Goal: Navigation & Orientation: Find specific page/section

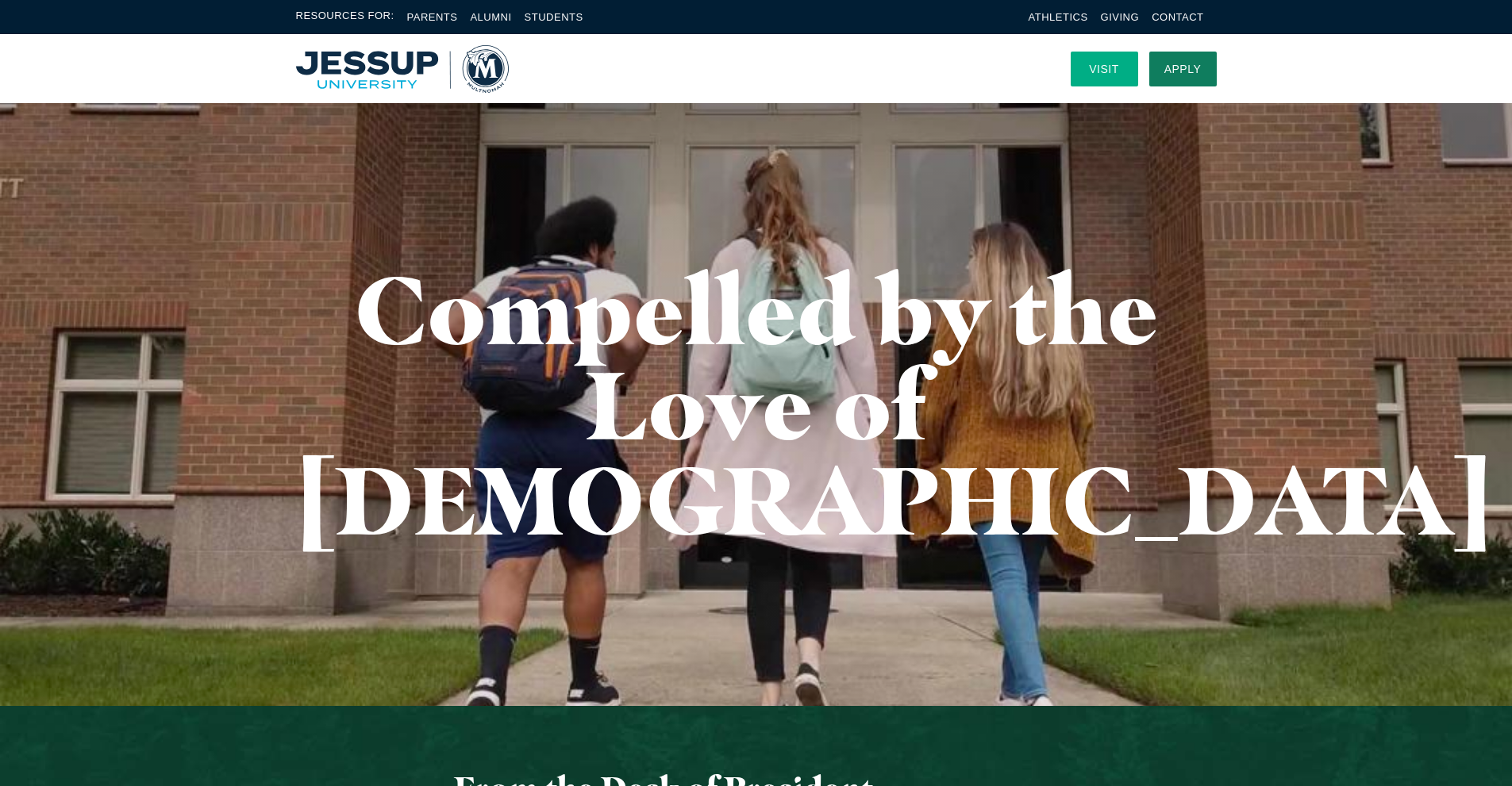
click at [1099, 68] on link "Visit" at bounding box center [1104, 69] width 67 height 35
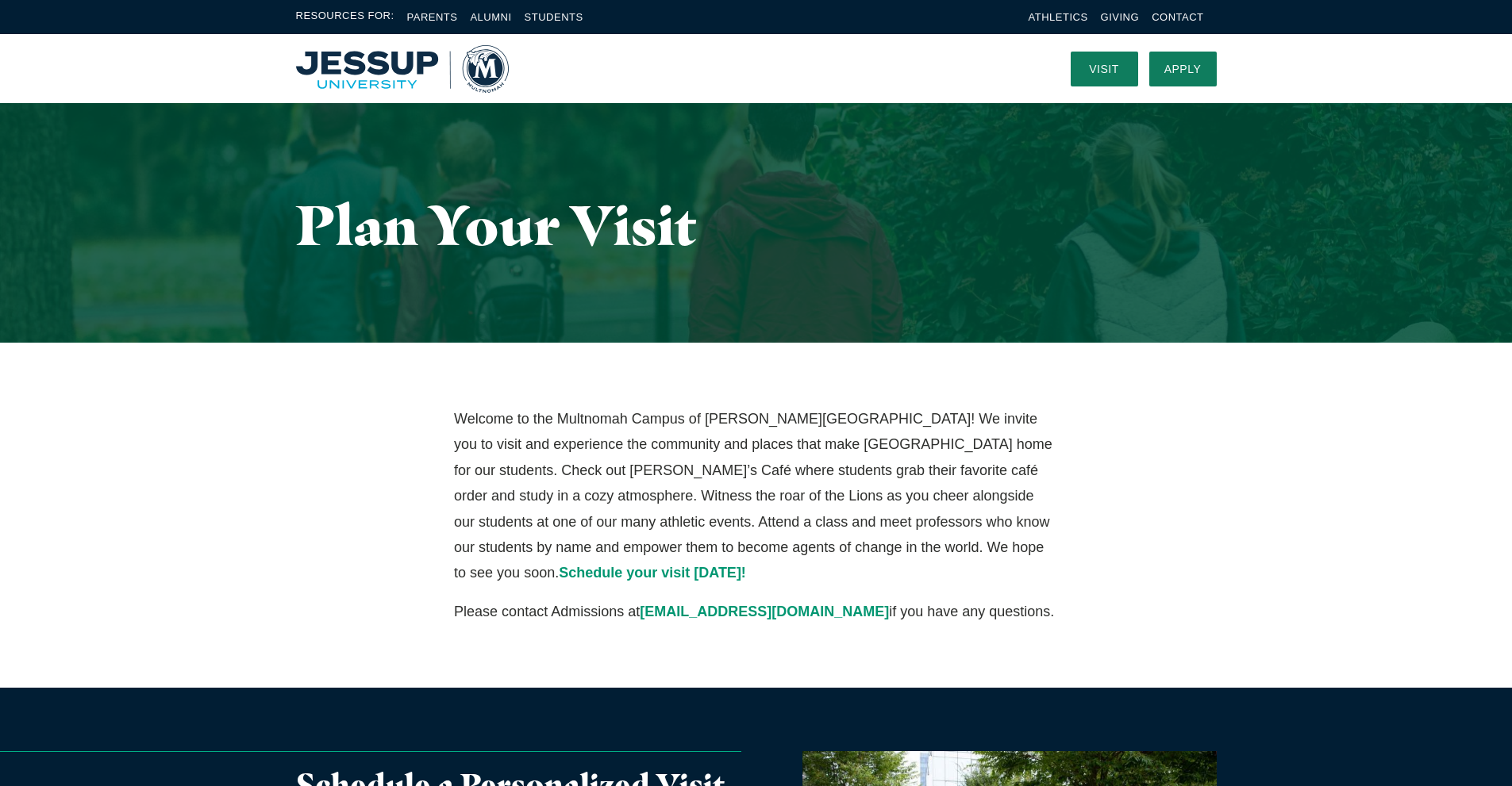
click at [360, 65] on img "Home" at bounding box center [402, 69] width 213 height 47
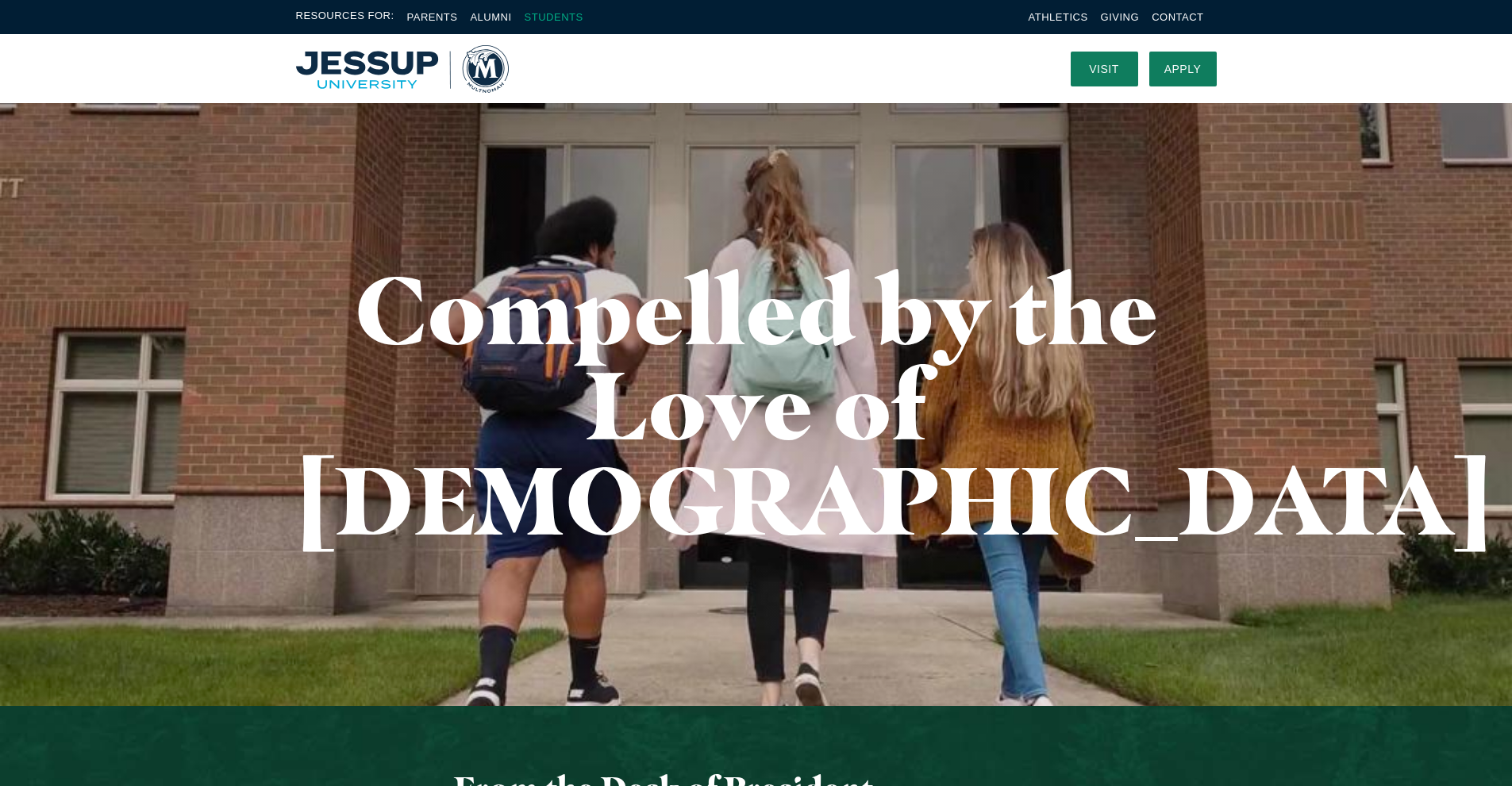
click at [548, 15] on link "Students" at bounding box center [554, 17] width 59 height 12
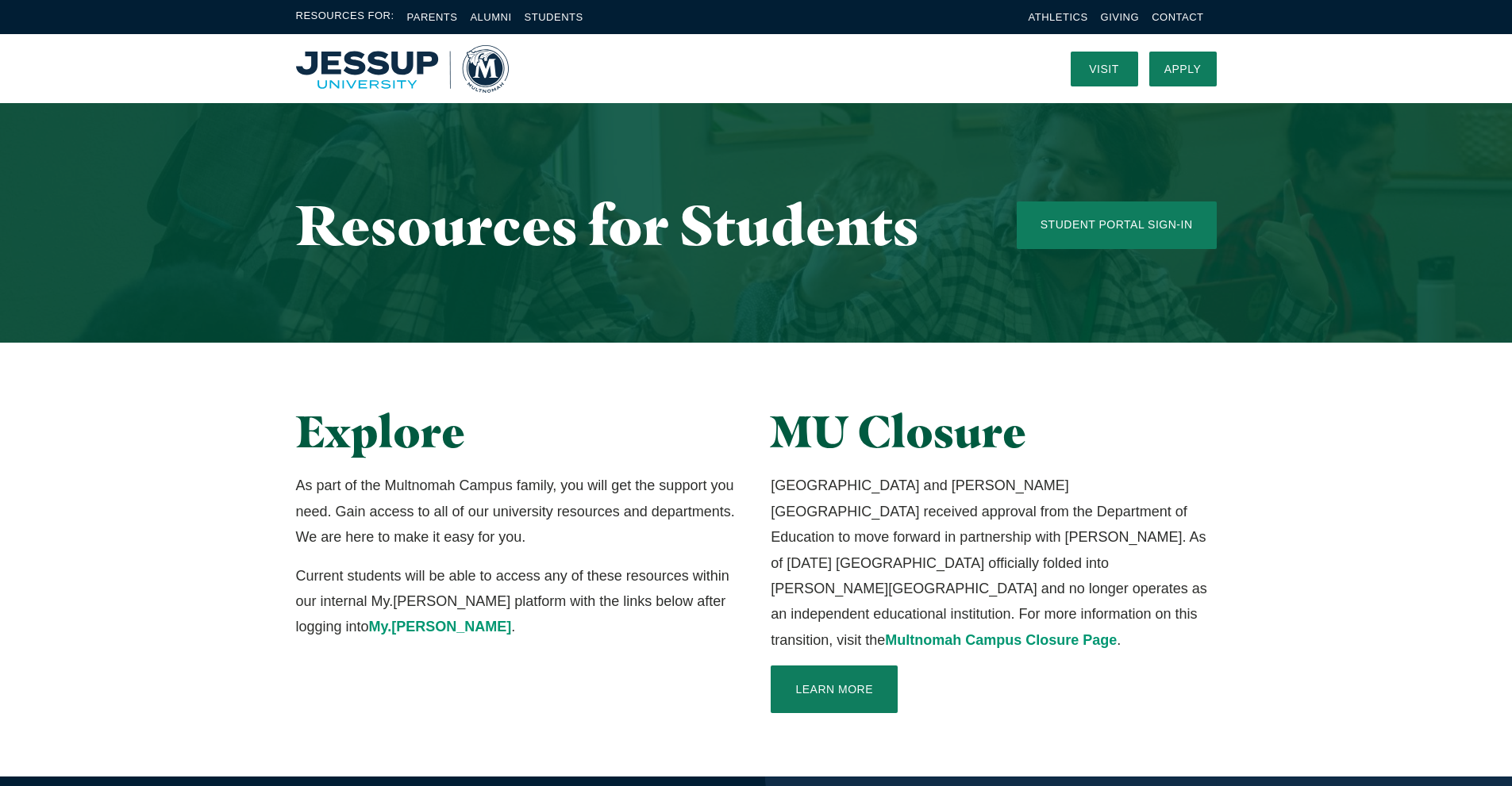
click at [484, 59] on img "Home" at bounding box center [402, 69] width 213 height 47
